Goal: Information Seeking & Learning: Check status

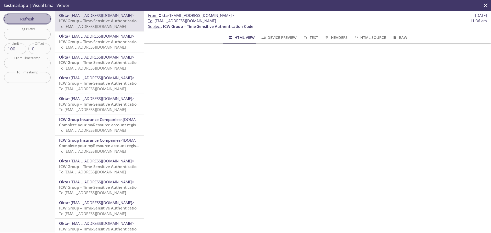
click at [34, 19] on span "Refresh" at bounding box center [27, 19] width 38 height 7
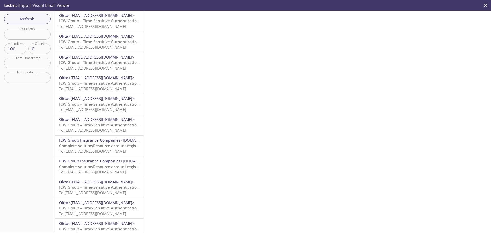
click at [95, 26] on span "To: [EMAIL_ADDRESS][DOMAIN_NAME]" at bounding box center [92, 26] width 67 height 5
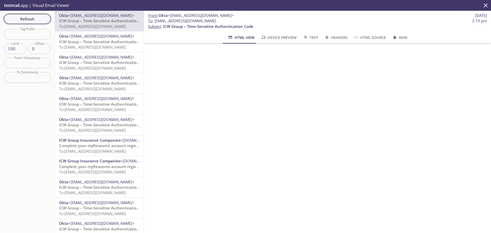
click at [28, 17] on span "Refresh" at bounding box center [27, 19] width 38 height 7
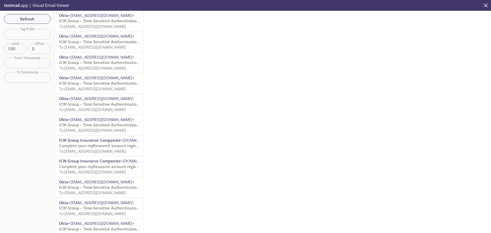
click at [73, 24] on span "To: [EMAIL_ADDRESS][DOMAIN_NAME]" at bounding box center [92, 26] width 67 height 5
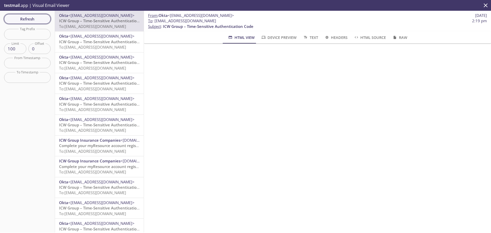
click at [31, 17] on span "Refresh" at bounding box center [27, 19] width 38 height 7
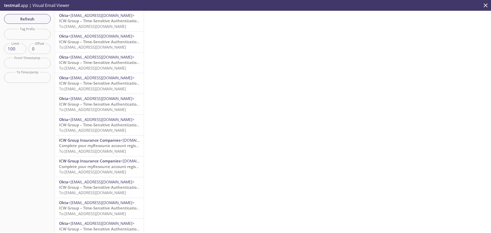
click at [105, 22] on span "ICW Group – Time-Sensitive Authentication Code" at bounding box center [104, 20] width 90 height 5
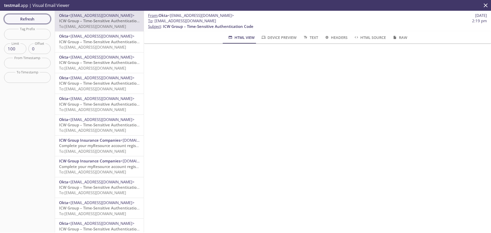
click at [18, 21] on span "Refresh" at bounding box center [27, 19] width 38 height 7
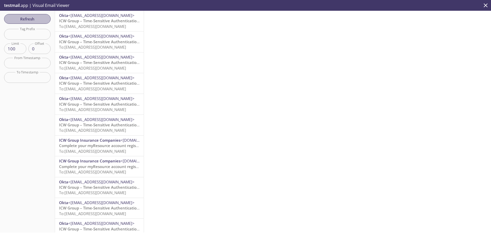
click at [18, 21] on span "Refresh" at bounding box center [27, 19] width 38 height 7
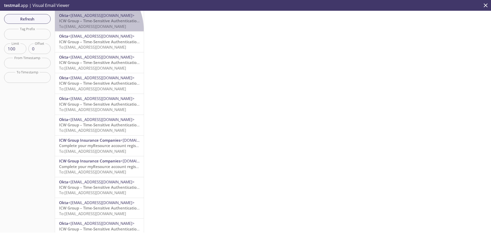
click at [90, 29] on div "Okta <[EMAIL_ADDRESS][DOMAIN_NAME]> ICW Group – Time-Sensitive Authentication C…" at bounding box center [99, 21] width 89 height 20
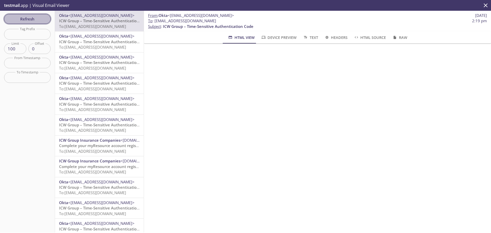
click at [31, 17] on span "Refresh" at bounding box center [27, 19] width 38 height 7
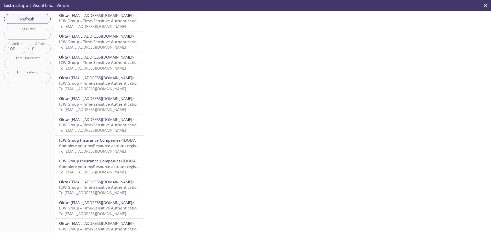
click at [80, 49] on span "To: [EMAIL_ADDRESS][DOMAIN_NAME]" at bounding box center [92, 46] width 67 height 5
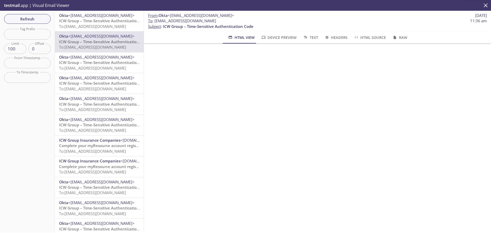
click at [92, 22] on span "ICW Group – Time-Sensitive Authentication Code" at bounding box center [104, 20] width 90 height 5
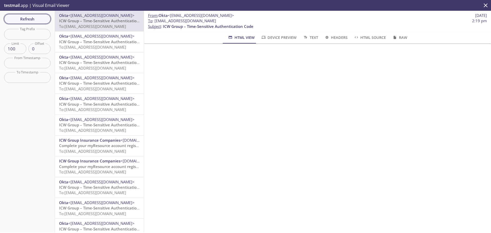
click at [32, 20] on span "Refresh" at bounding box center [27, 19] width 38 height 7
